Goal: Obtain resource: Obtain resource

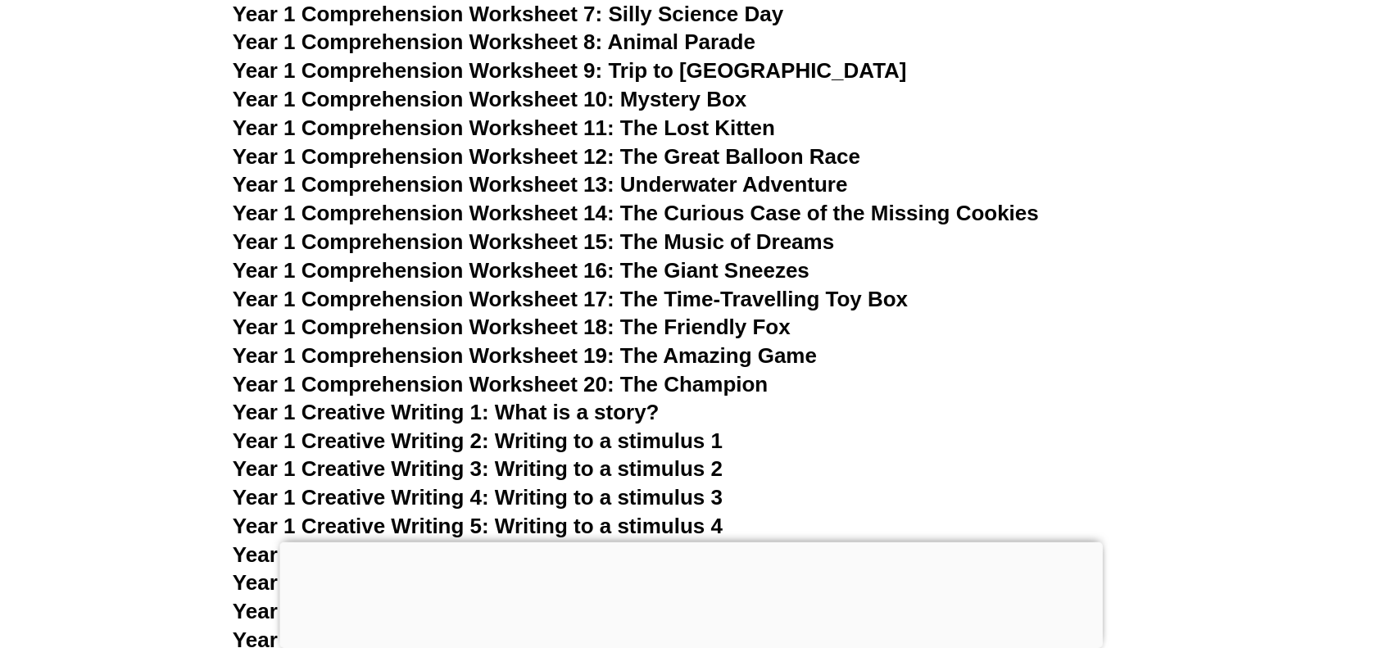
scroll to position [2377, 0]
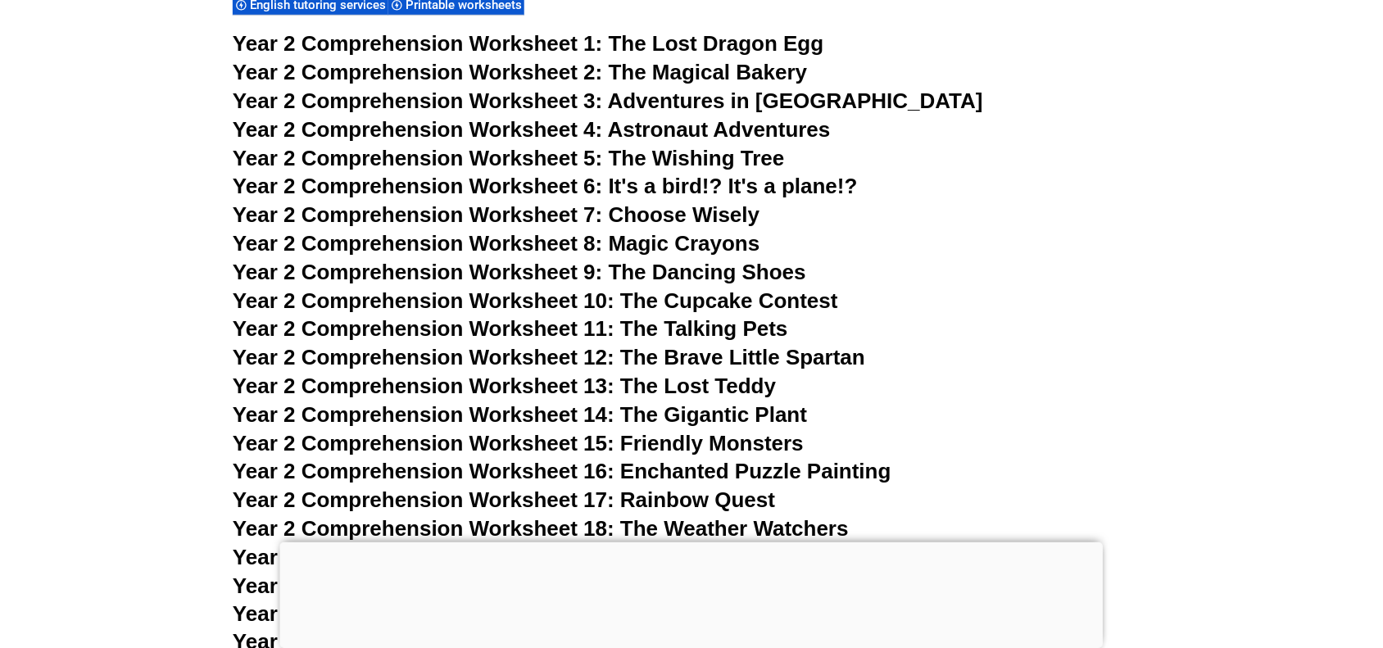
scroll to position [4002, 0]
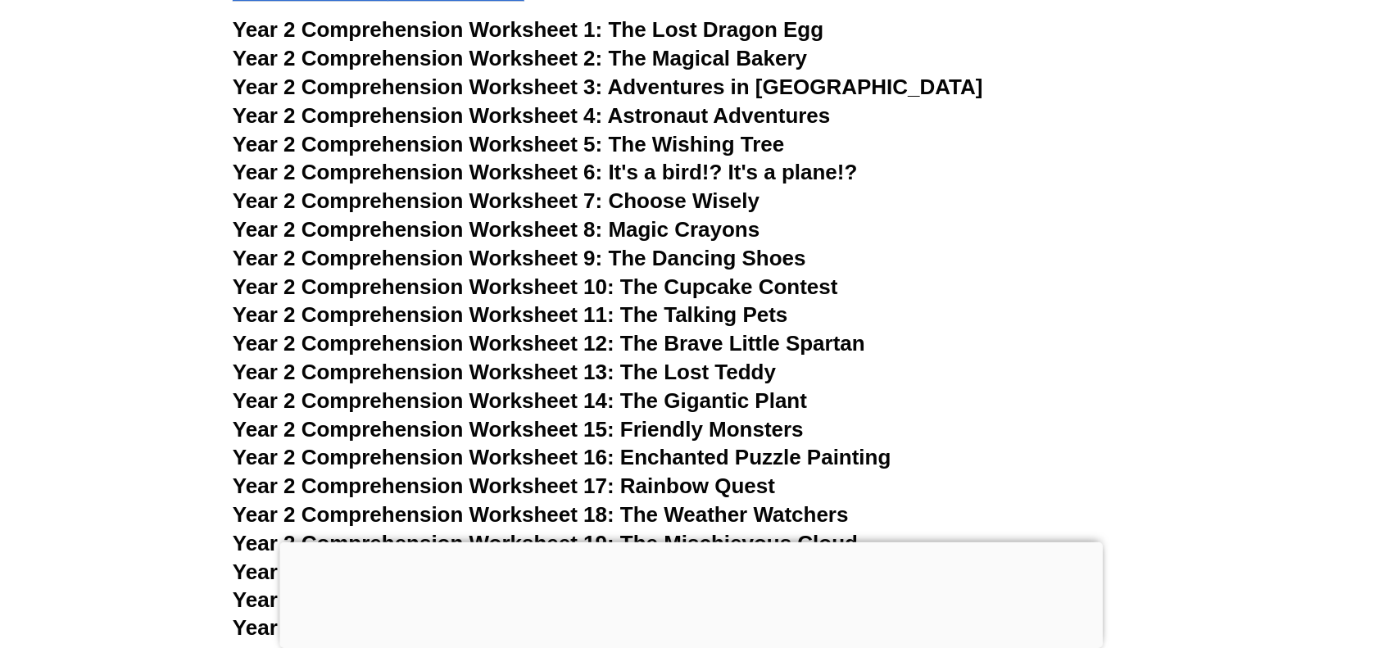
click at [1075, 245] on h3 "Year 2 Comprehension Worksheet 9: The Dancing Shoes" at bounding box center [692, 259] width 918 height 28
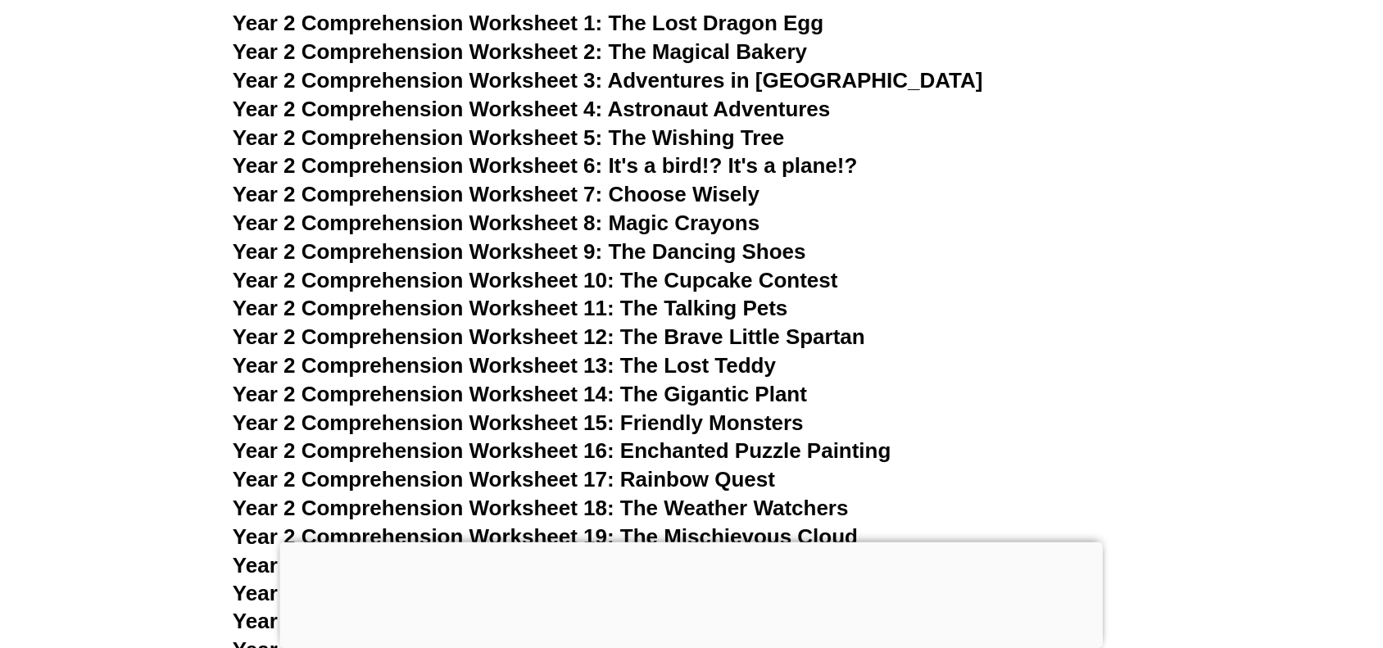
scroll to position [4012, 0]
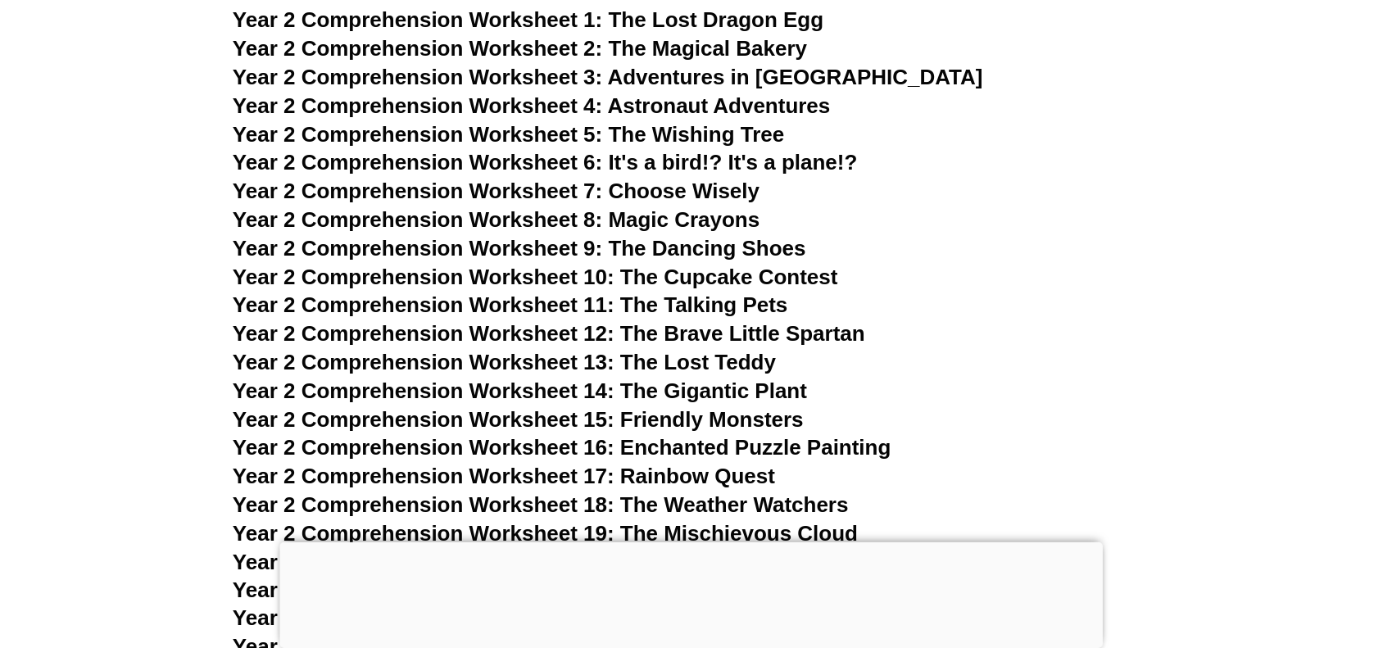
click at [697, 543] on div at bounding box center [692, 543] width 824 height 0
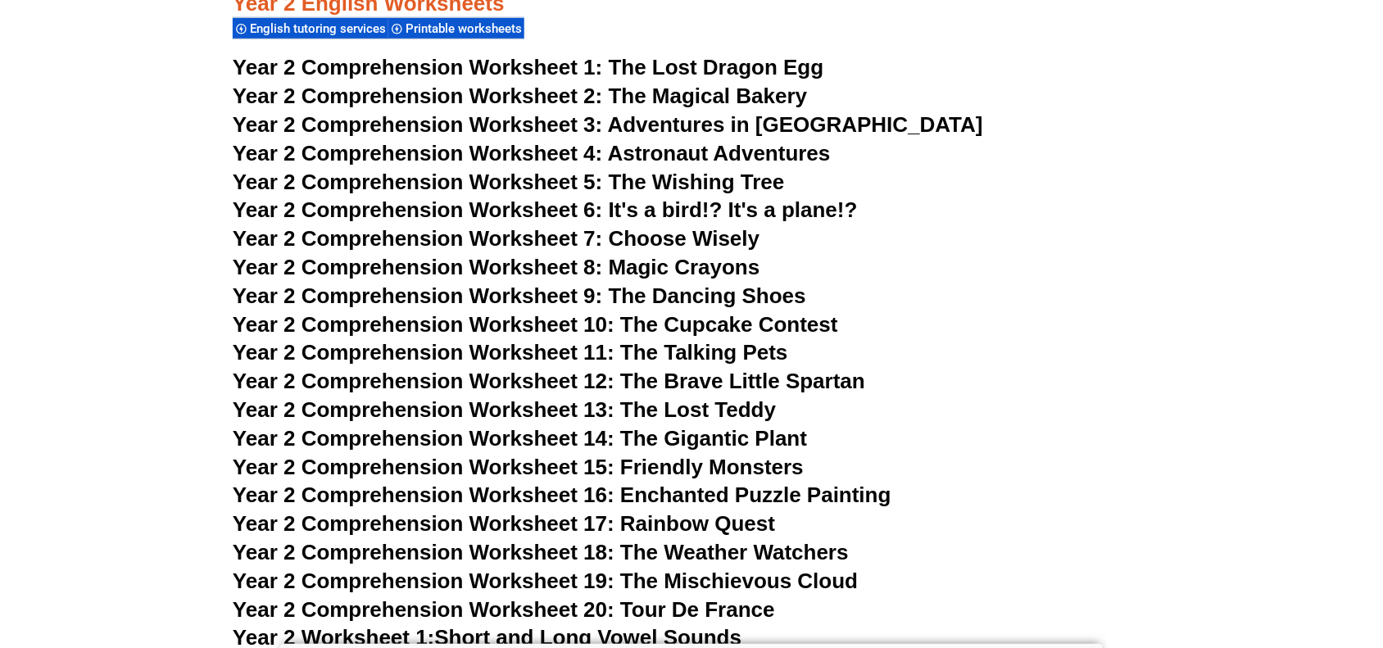
scroll to position [3971, 0]
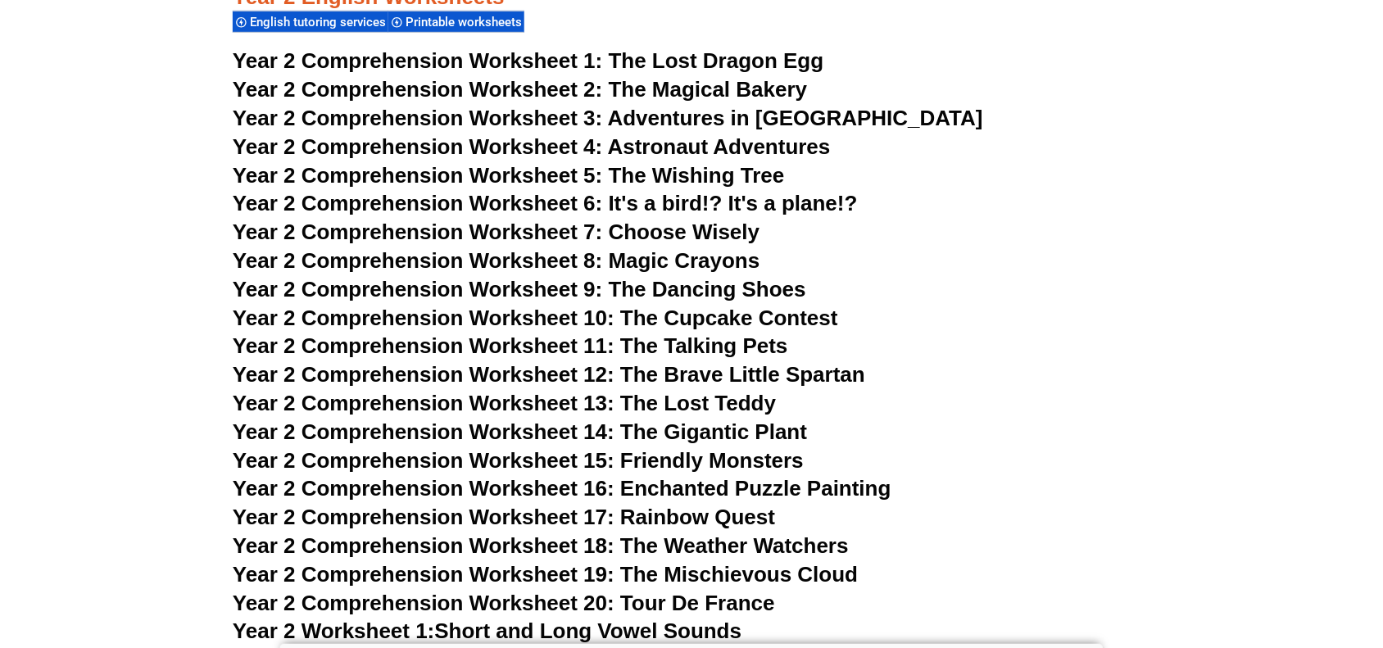
click at [683, 287] on span "Year 2 Comprehension Worksheet 9: The Dancing Shoes" at bounding box center [520, 289] width 574 height 25
click at [693, 313] on span "Year 2 Comprehension Worksheet 10: The Cupcake Contest" at bounding box center [536, 318] width 606 height 25
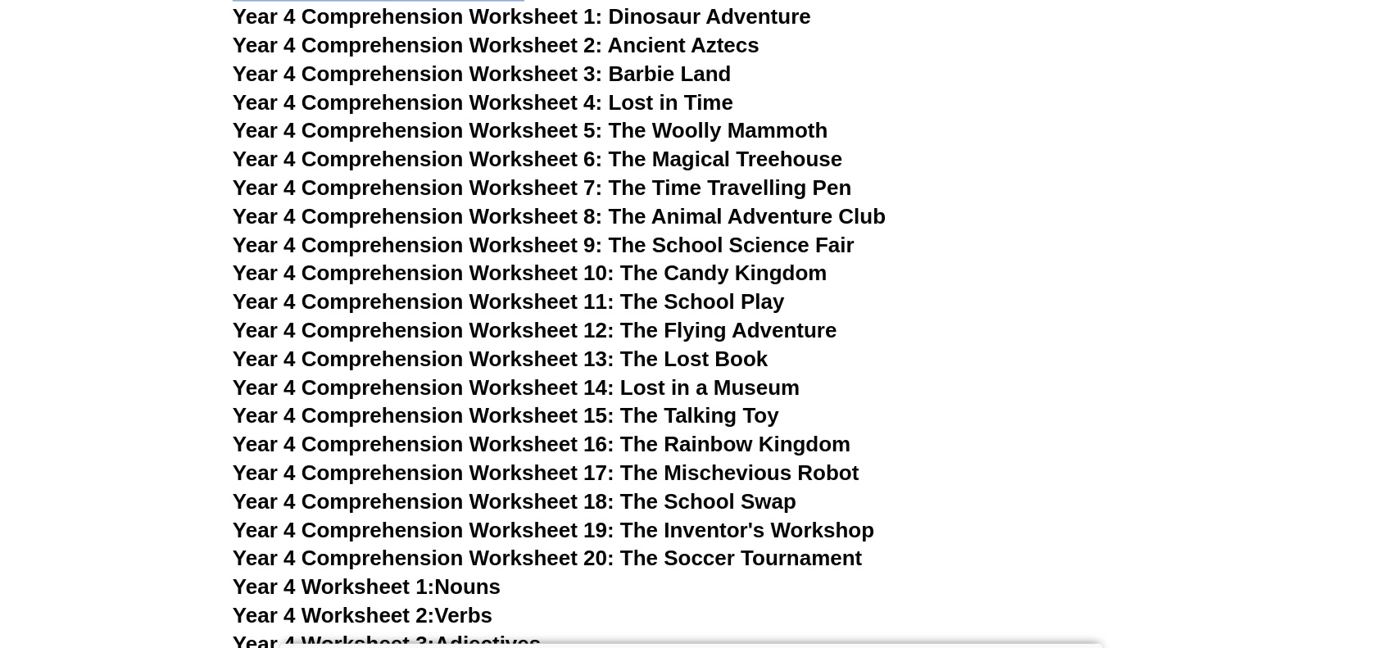
scroll to position [6742, 0]
click at [517, 112] on span "Year 4 Comprehension Worksheet 4: Lost in Time" at bounding box center [483, 103] width 501 height 25
click at [1097, 174] on h3 "Year 4 Comprehension Worksheet 6: The Magical Treehouse" at bounding box center [692, 161] width 918 height 28
click at [826, 473] on span "Year 4 Comprehension Worksheet 17: The Mischevious Robot" at bounding box center [546, 473] width 627 height 25
